Goal: Check status: Check status

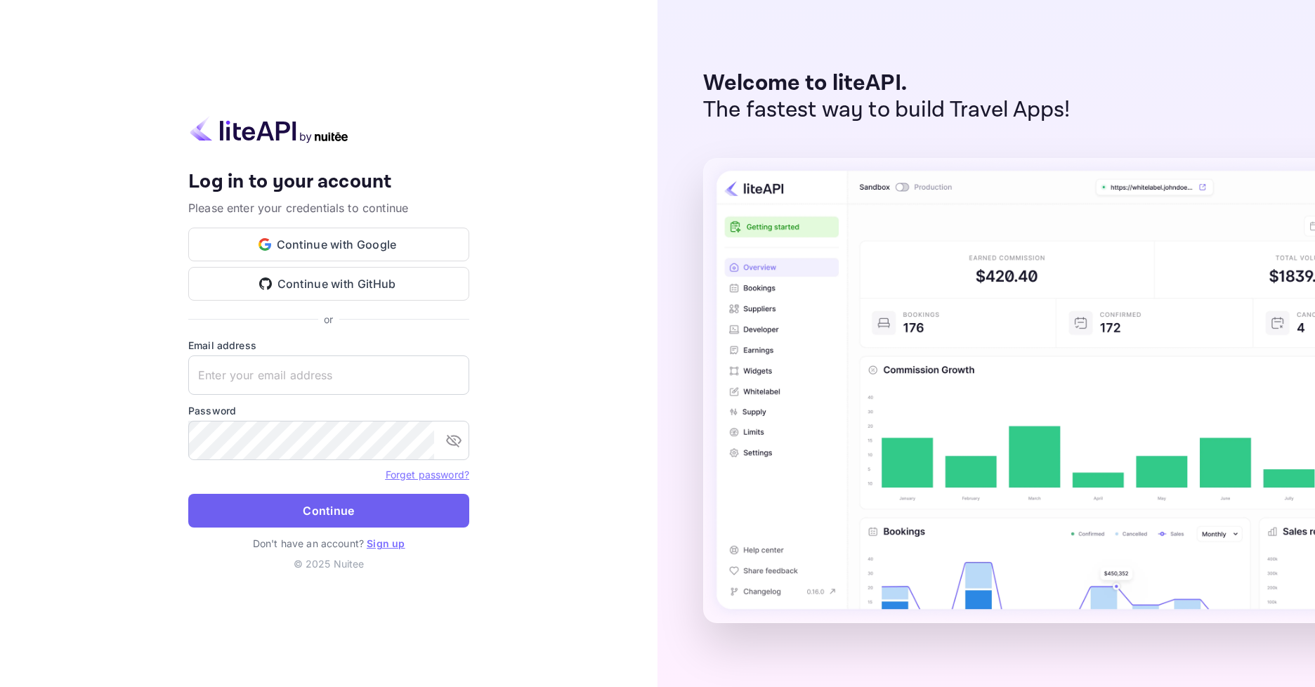
type input "[EMAIL_ADDRESS][DOMAIN_NAME]"
click at [376, 512] on button "Continue" at bounding box center [328, 511] width 281 height 34
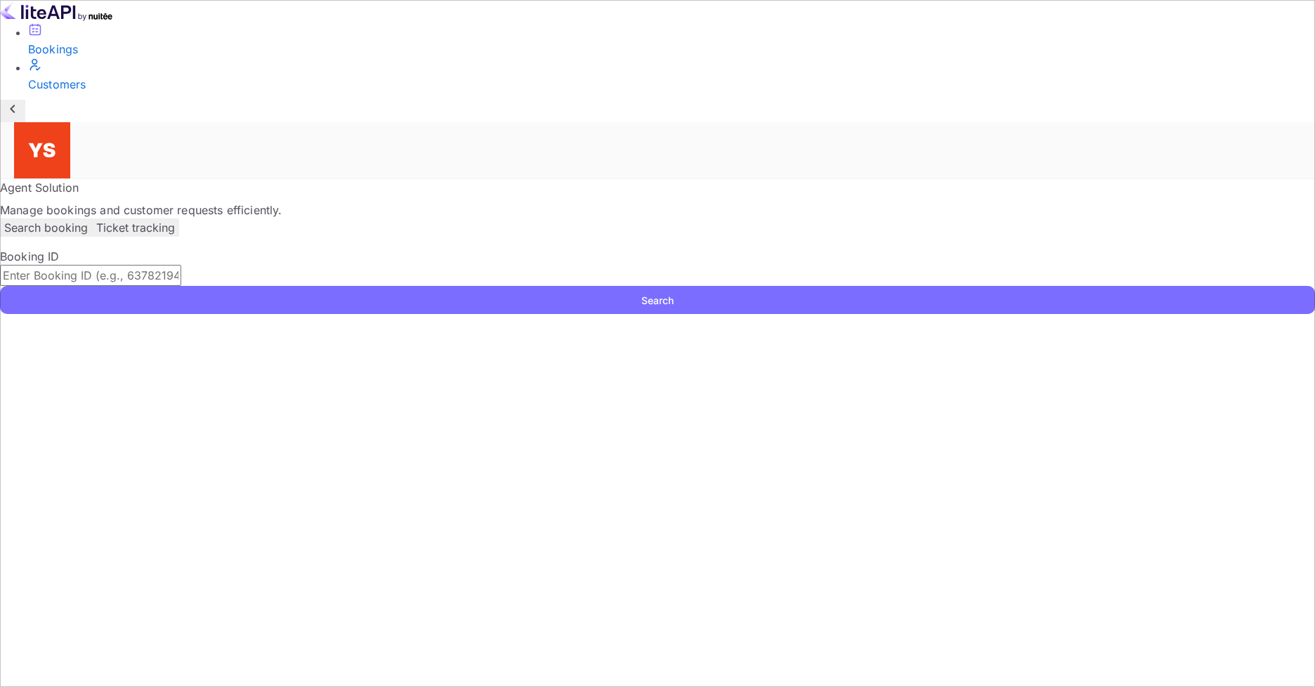
click at [181, 265] on input "text" at bounding box center [90, 275] width 181 height 21
paste input "9874159"
type input "9874159"
click at [949, 286] on button "Search" at bounding box center [657, 300] width 1315 height 28
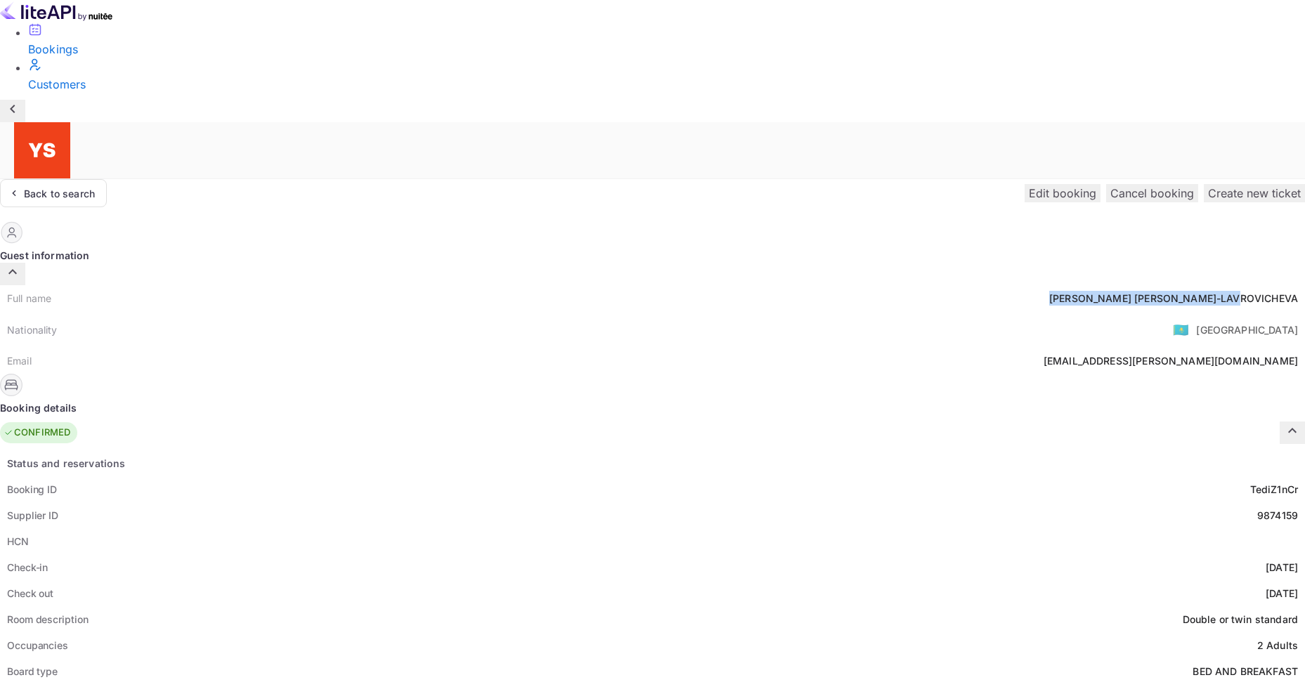
drag, startPoint x: 554, startPoint y: 162, endPoint x: 724, endPoint y: 149, distance: 171.3
click at [724, 285] on div "Full name [PERSON_NAME] Nationality 🇰🇿 [DEMOGRAPHIC_DATA] Email [EMAIL_ADDRESS]…" at bounding box center [652, 329] width 1305 height 89
copy div "[PERSON_NAME]"
drag, startPoint x: 682, startPoint y: 550, endPoint x: 724, endPoint y: 552, distance: 42.2
click at [724, 684] on div "Price 574.54" at bounding box center [652, 697] width 1305 height 26
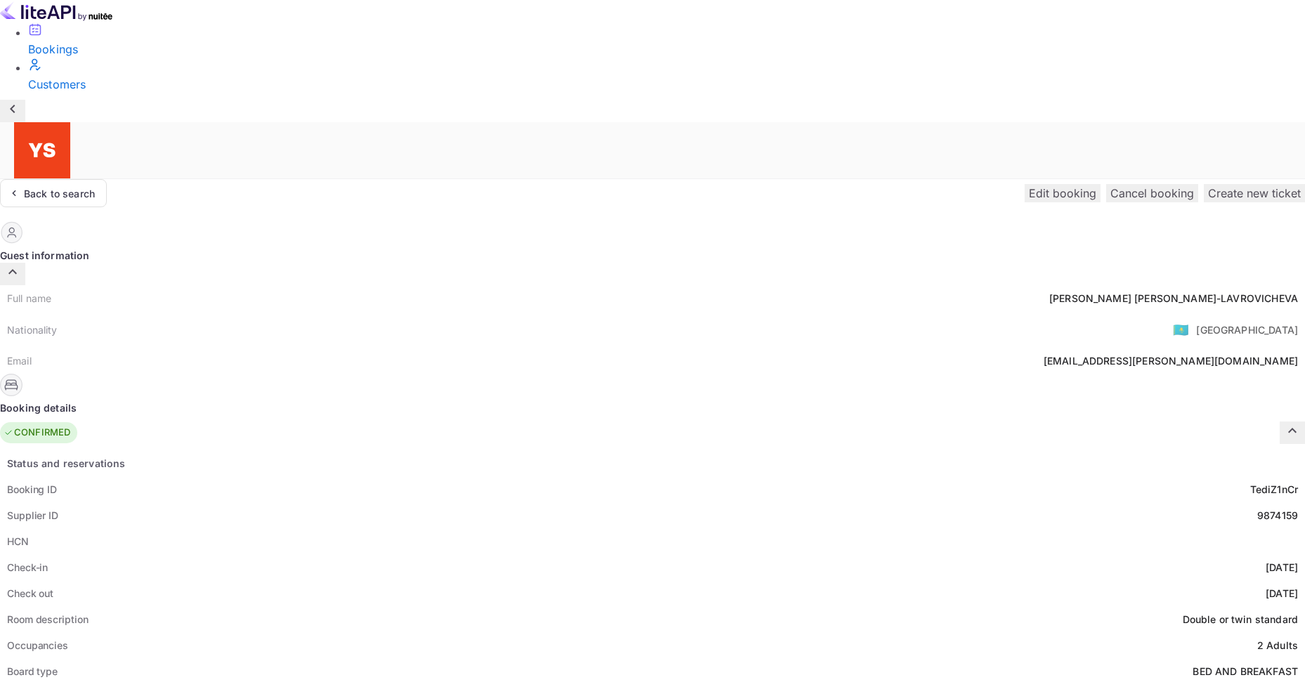
copy div "574.54"
